Goal: Information Seeking & Learning: Find specific fact

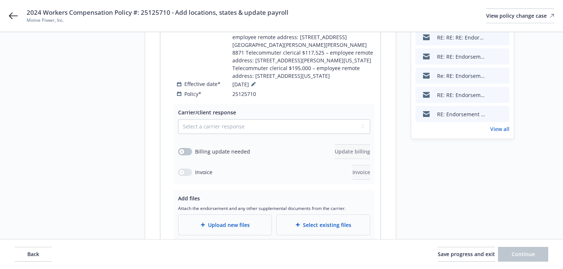
scroll to position [236, 0]
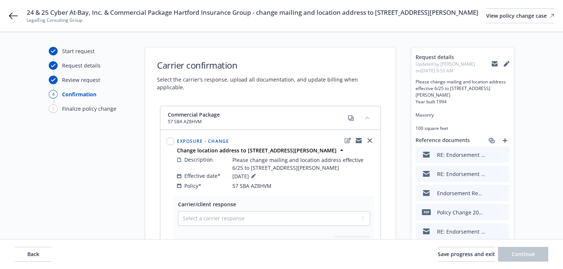
select select "ACCEPTED"
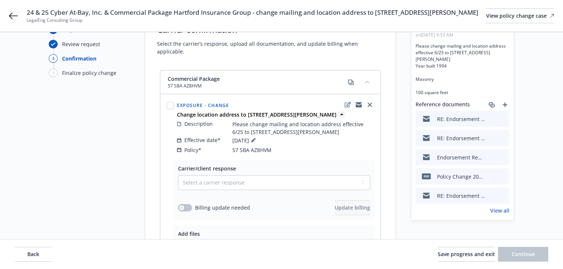
scroll to position [89, 0]
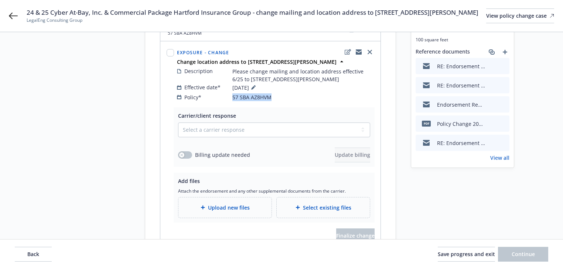
drag, startPoint x: 282, startPoint y: 108, endPoint x: 223, endPoint y: 112, distance: 59.3
click at [223, 107] on div "Exposure - Change Change location address to [STREET_ADDRESS][PERSON_NAME] Desc…" at bounding box center [270, 74] width 219 height 65
copy div "57 SBA AZ8HVM"
click at [41, 264] on div "Back Save progress and exit Continue" at bounding box center [281, 255] width 563 height 30
click at [41, 260] on button "Back" at bounding box center [33, 254] width 37 height 15
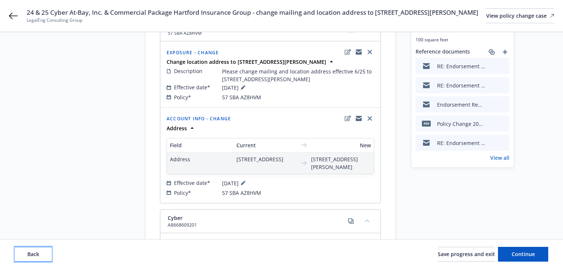
click at [41, 260] on button "Back" at bounding box center [33, 254] width 37 height 15
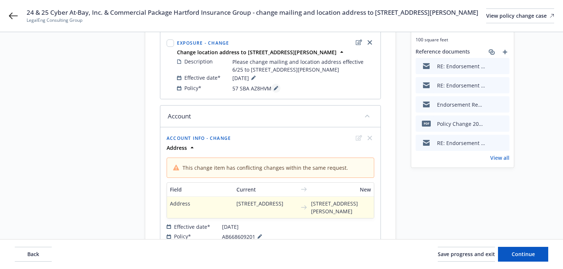
click at [276, 91] on icon at bounding box center [276, 89] width 4 height 4
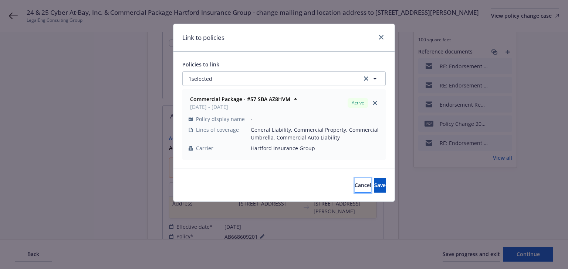
click at [354, 187] on button "Cancel" at bounding box center [362, 185] width 17 height 15
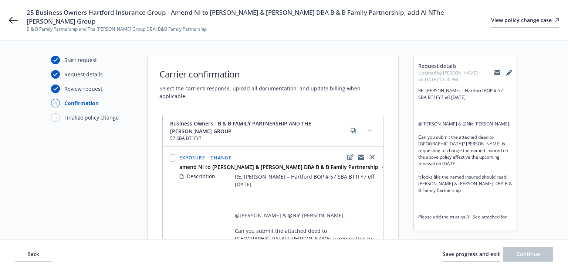
select select "ACCEPTED"
click at [494, 71] on icon at bounding box center [495, 71] width 6 height 3
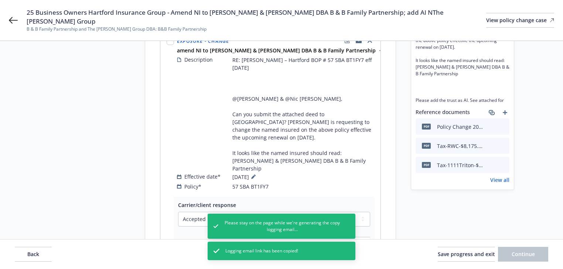
scroll to position [118, 0]
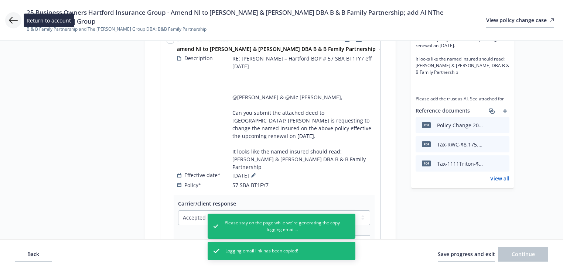
click at [14, 21] on icon at bounding box center [13, 20] width 9 height 9
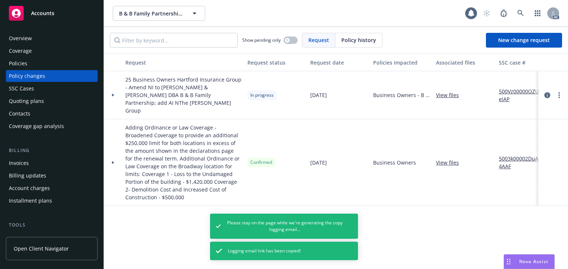
click at [21, 61] on div "Policies" at bounding box center [18, 64] width 18 height 12
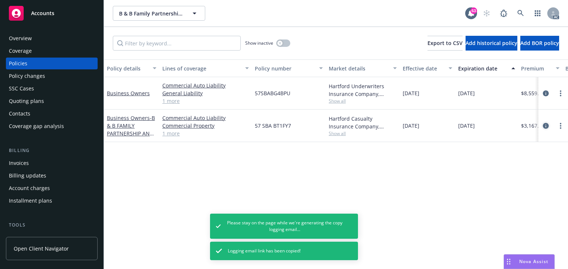
click at [545, 126] on icon "circleInformation" at bounding box center [545, 126] width 6 height 6
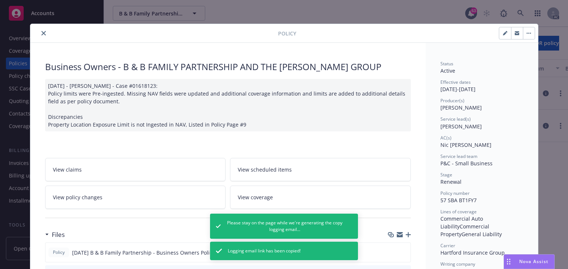
scroll to position [22, 0]
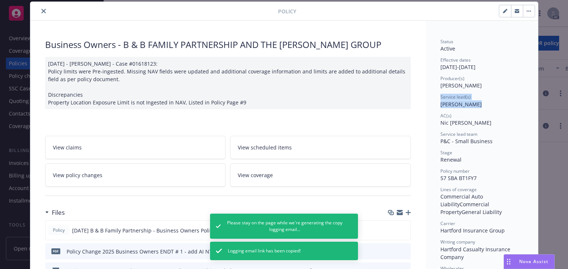
drag, startPoint x: 448, startPoint y: 102, endPoint x: 482, endPoint y: 103, distance: 34.0
click at [465, 112] on div "Status Active Effective dates 07/25/2025 - 07/25/2026 Producer(s) Kelsey Malone…" at bounding box center [481, 223] width 83 height 371
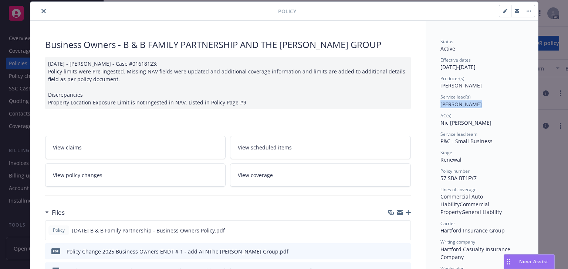
drag, startPoint x: 433, startPoint y: 104, endPoint x: 471, endPoint y: 102, distance: 37.7
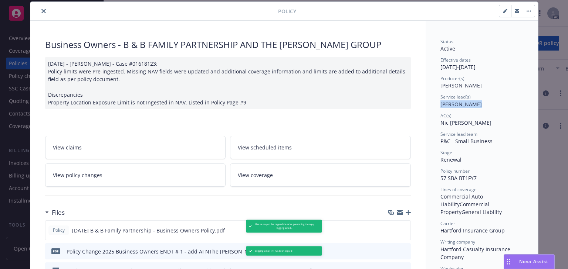
copy span "Shelly Flores"
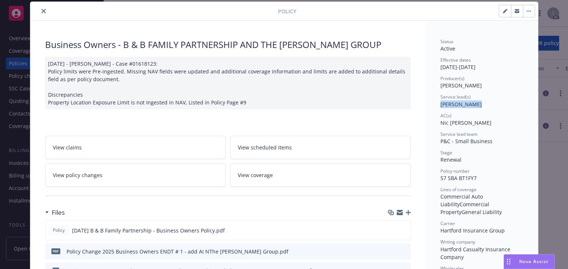
click at [43, 10] on icon "close" at bounding box center [43, 11] width 4 height 4
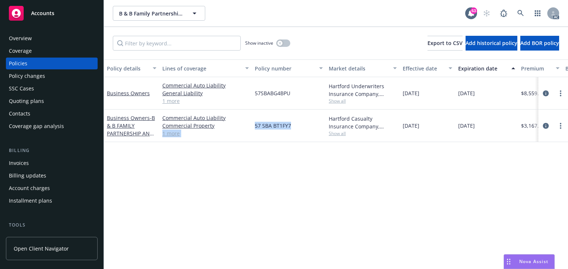
copy div "General Liability 1 more 57 SBA BT1FY7"
copy span "57 SBA BT1FY7"
drag, startPoint x: 305, startPoint y: 122, endPoint x: 254, endPoint y: 123, distance: 50.6
click at [254, 123] on div "57 SBA BT1FY7" at bounding box center [289, 126] width 74 height 33
click at [38, 72] on div "Policy changes" at bounding box center [27, 76] width 36 height 12
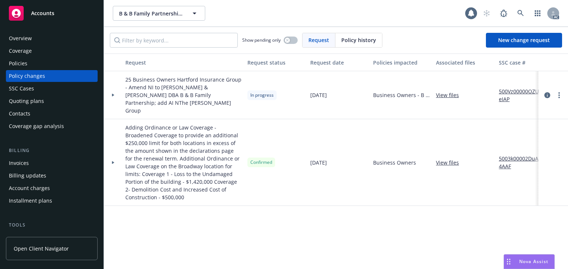
click at [111, 93] on div at bounding box center [113, 95] width 18 height 48
